Goal: Transaction & Acquisition: Obtain resource

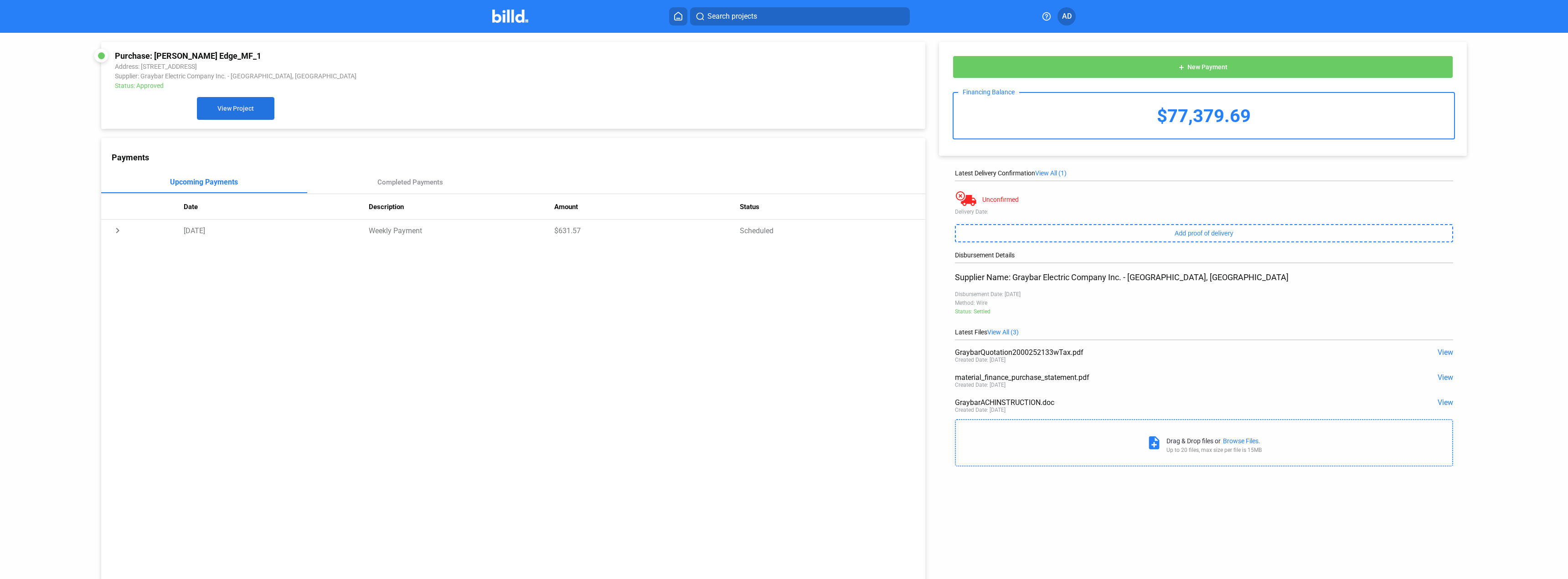
click at [222, 111] on span "View Project" at bounding box center [236, 109] width 37 height 7
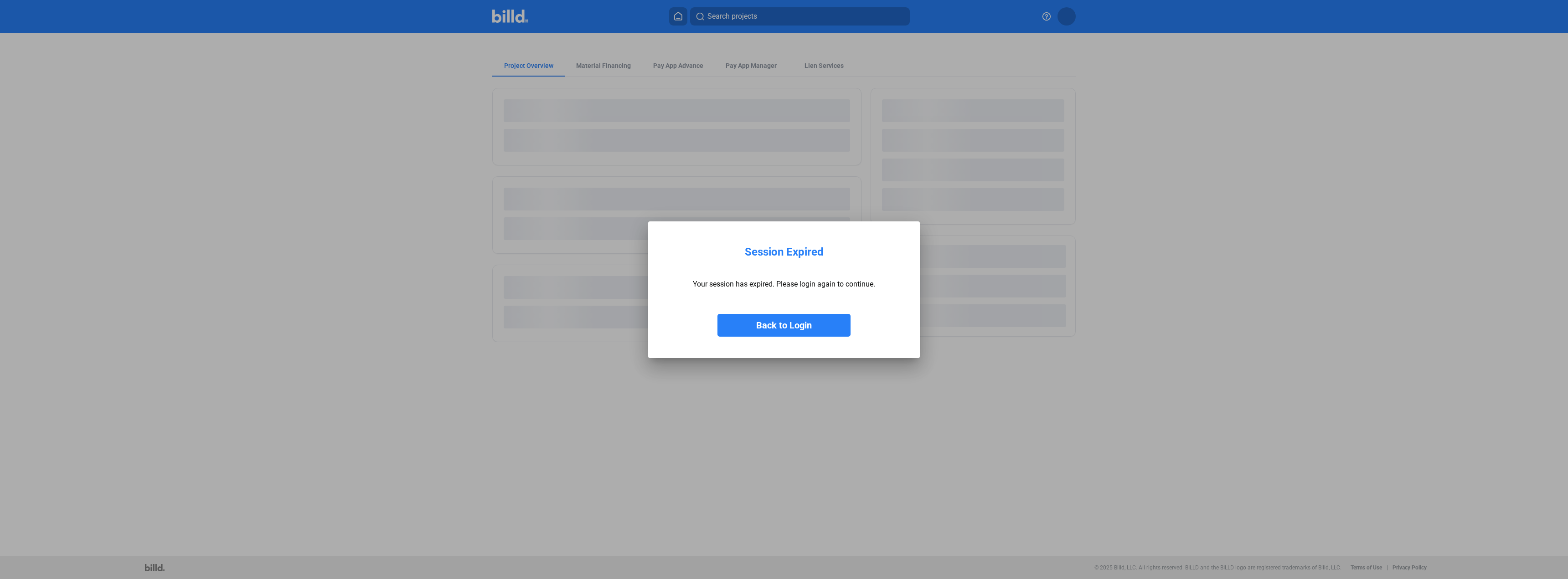
click at [808, 324] on button "Back to Login" at bounding box center [784, 325] width 133 height 23
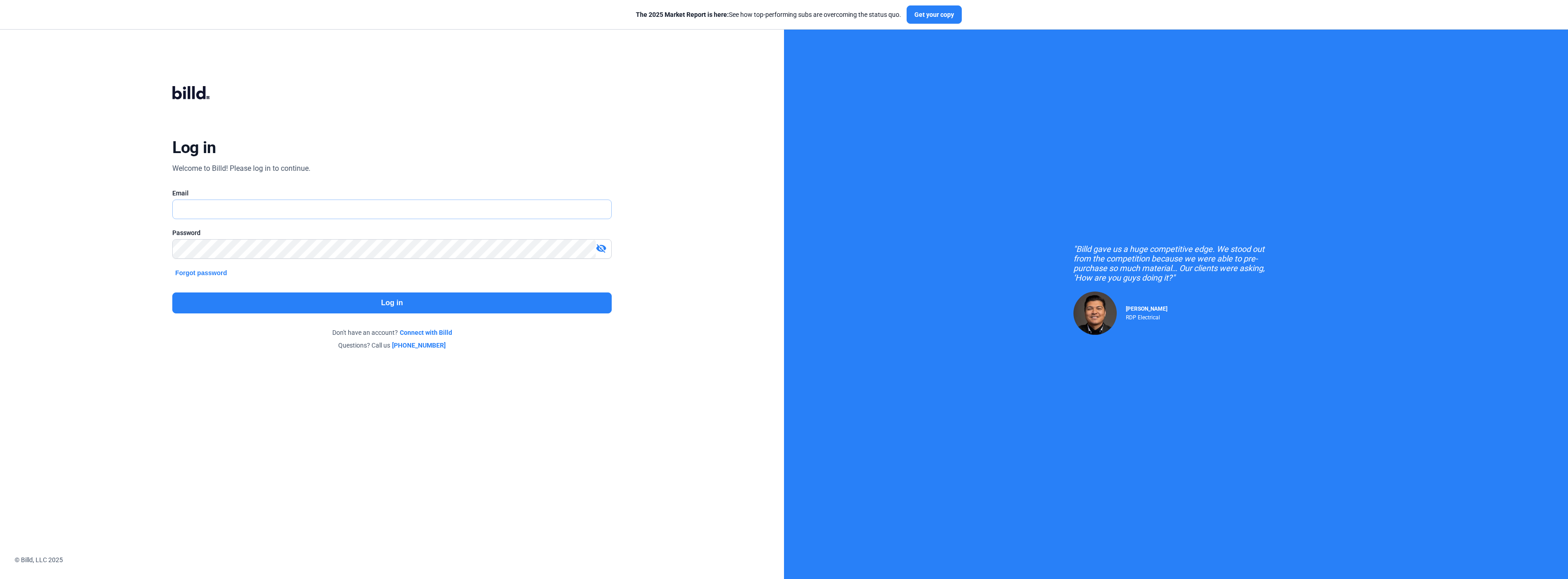
type input "[EMAIL_ADDRESS][DOMAIN_NAME]"
click at [391, 303] on button "Log in" at bounding box center [391, 303] width 439 height 21
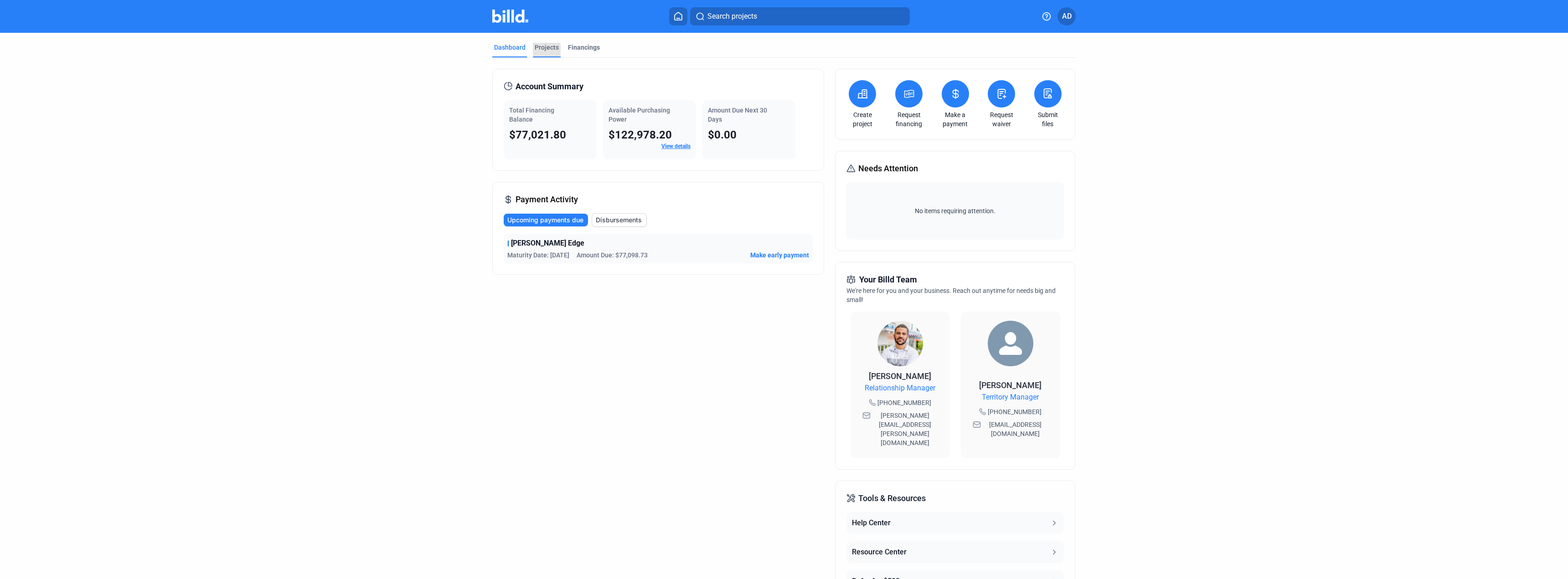
click at [533, 50] on div "Projects" at bounding box center [547, 50] width 28 height 15
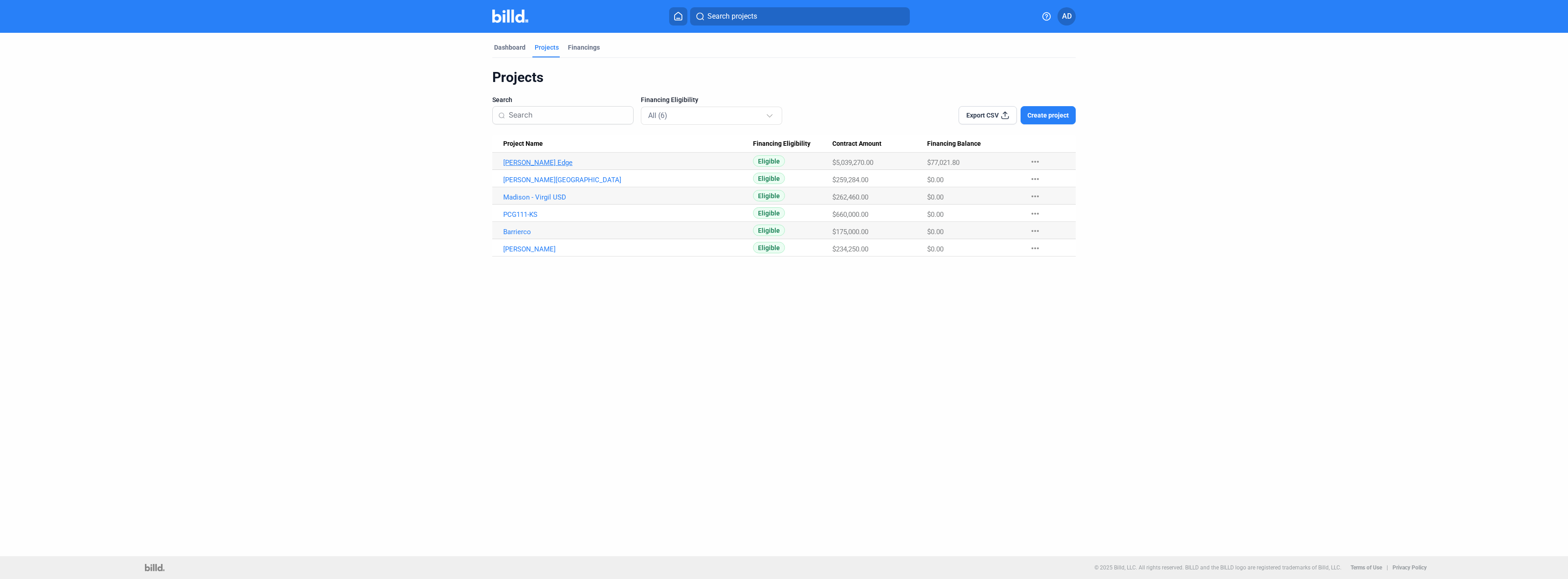
click at [531, 165] on link "[PERSON_NAME] Edge" at bounding box center [628, 162] width 250 height 8
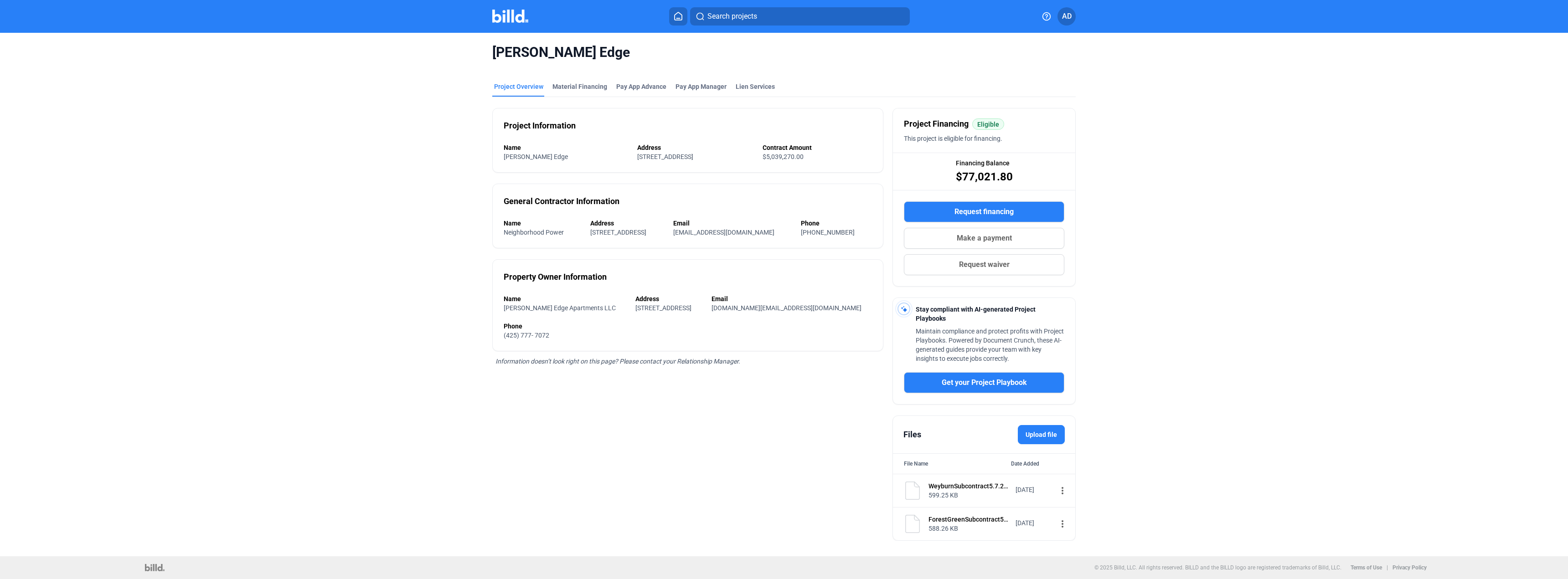
click at [1023, 212] on button "Request financing" at bounding box center [984, 212] width 161 height 21
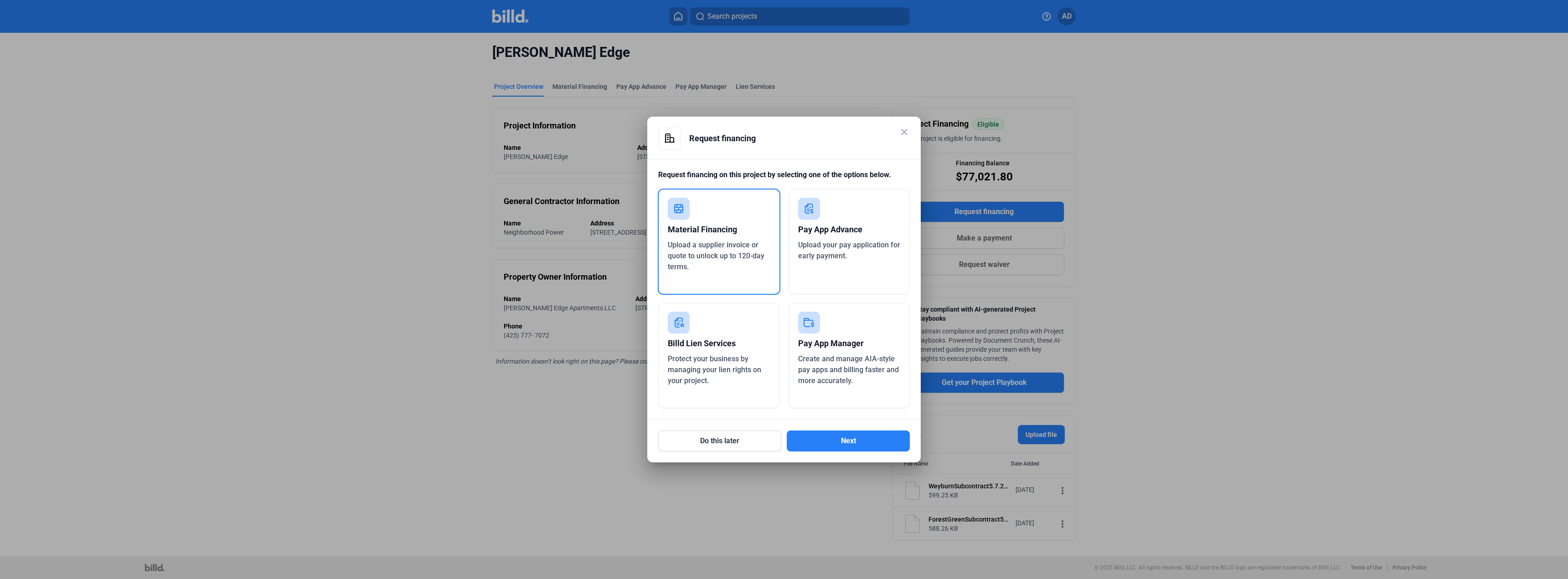
click at [708, 232] on div "Material Financing" at bounding box center [719, 229] width 102 height 20
click at [843, 434] on button "Next" at bounding box center [848, 441] width 123 height 21
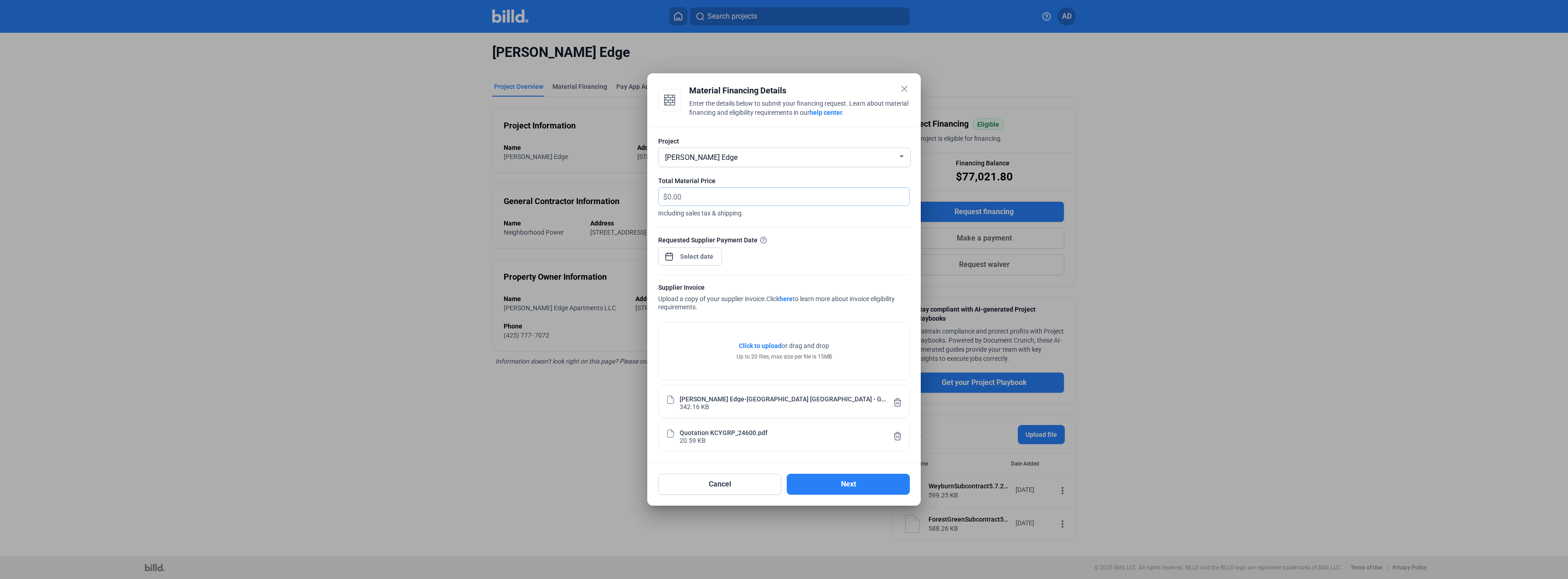
click at [709, 198] on input "text" at bounding box center [783, 196] width 231 height 18
type input "92,421"
click at [676, 263] on div at bounding box center [690, 255] width 64 height 20
click at [770, 355] on span "15" at bounding box center [769, 353] width 16 height 16
click at [744, 451] on button "Apply" at bounding box center [768, 445] width 66 height 18
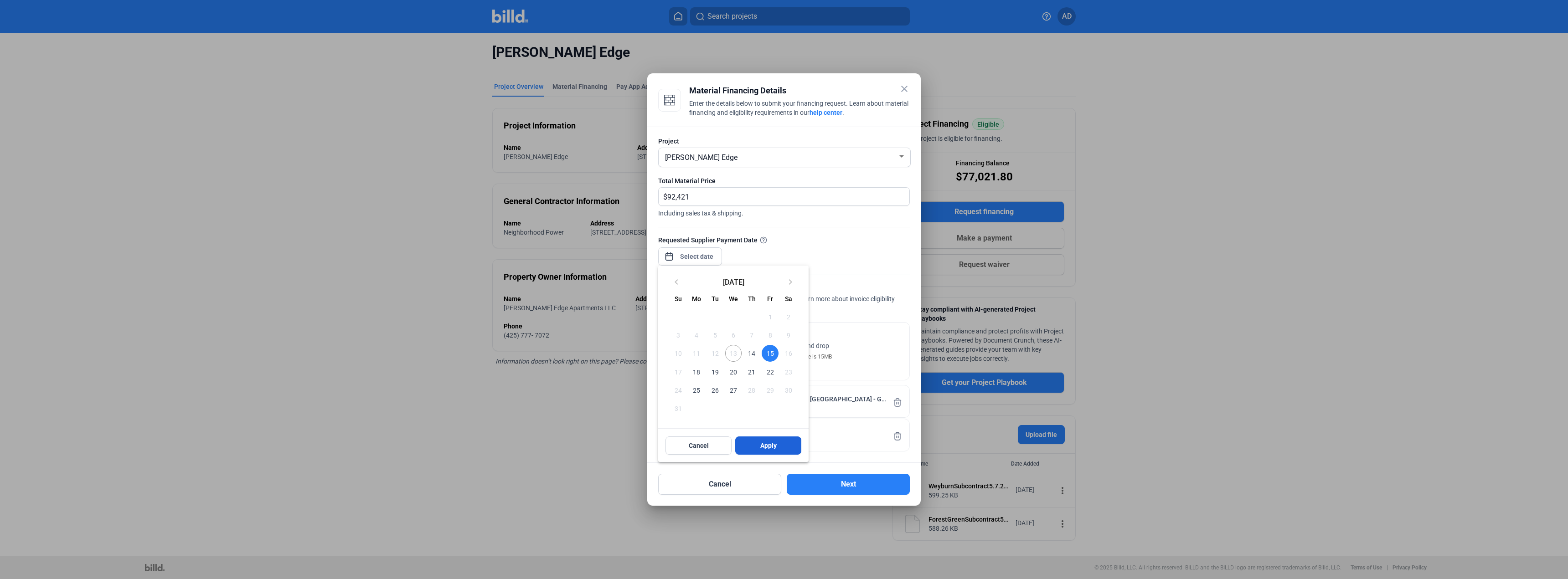
type input "[DATE]"
click at [834, 245] on div at bounding box center [784, 290] width 1568 height 579
click at [766, 440] on button "Apply" at bounding box center [768, 445] width 66 height 18
click at [834, 241] on div at bounding box center [784, 290] width 1568 height 579
click at [749, 347] on span "Click to upload" at bounding box center [760, 345] width 43 height 7
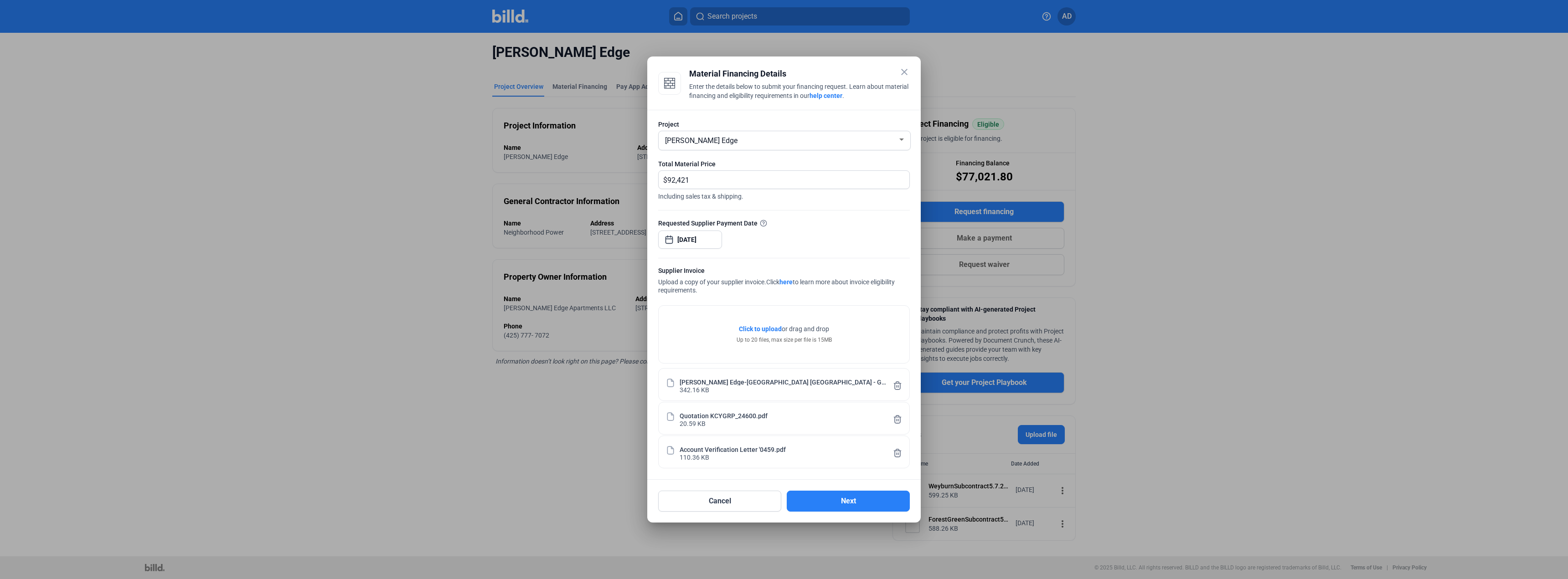
click at [756, 329] on span "Click to upload" at bounding box center [760, 329] width 43 height 7
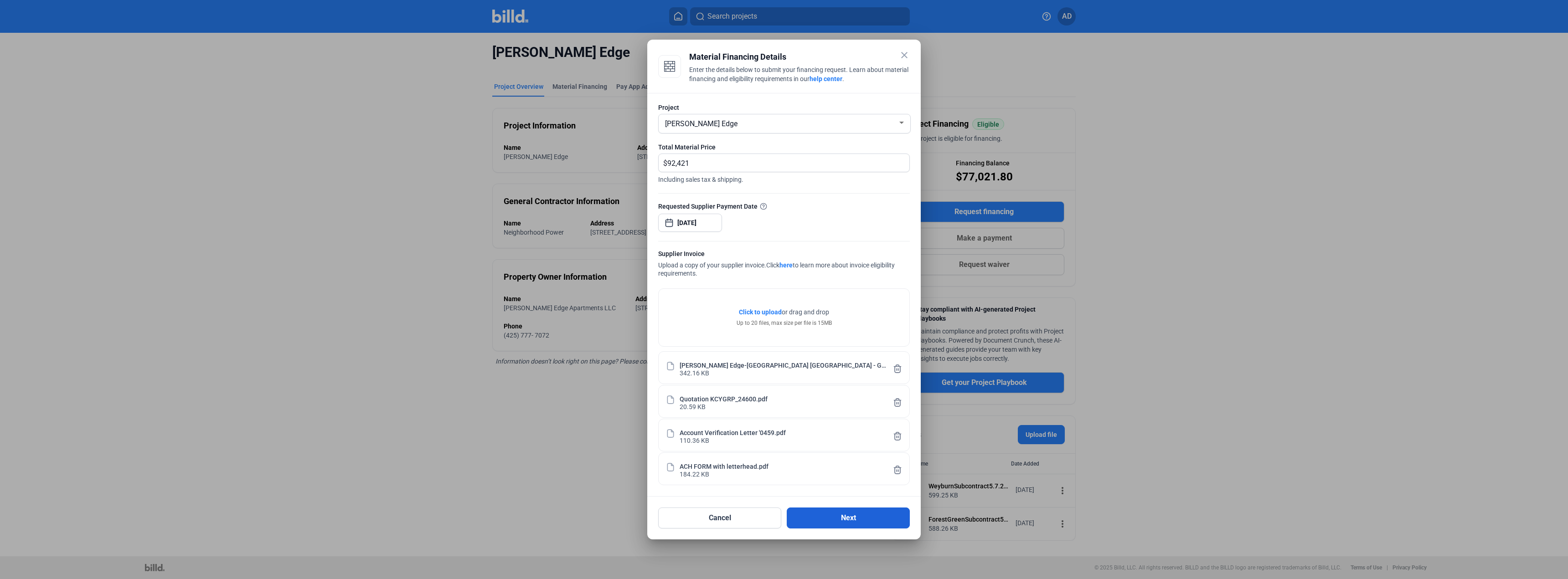
click at [844, 520] on button "Next" at bounding box center [848, 518] width 123 height 21
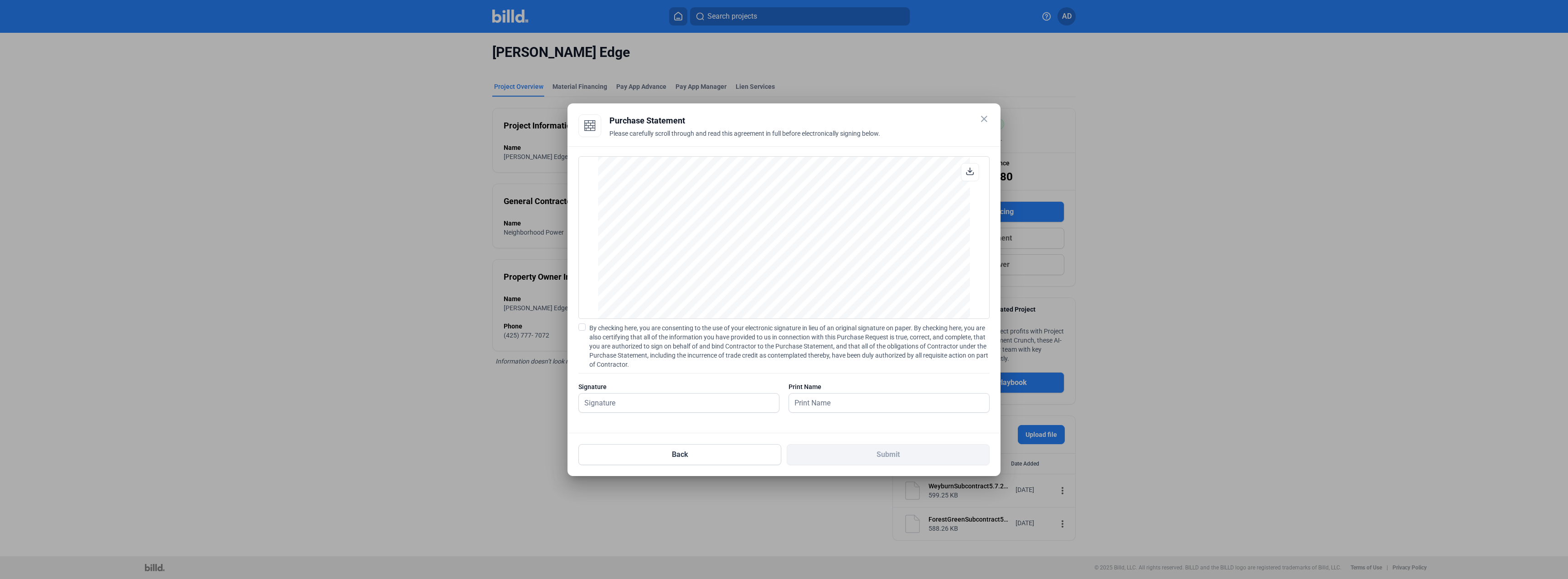
scroll to position [2231, 0]
click at [614, 403] on input "text" at bounding box center [679, 403] width 200 height 19
click at [730, 386] on div "Signature" at bounding box center [679, 386] width 201 height 9
click at [982, 119] on mat-icon "close" at bounding box center [984, 119] width 11 height 11
